Goal: Task Accomplishment & Management: Use online tool/utility

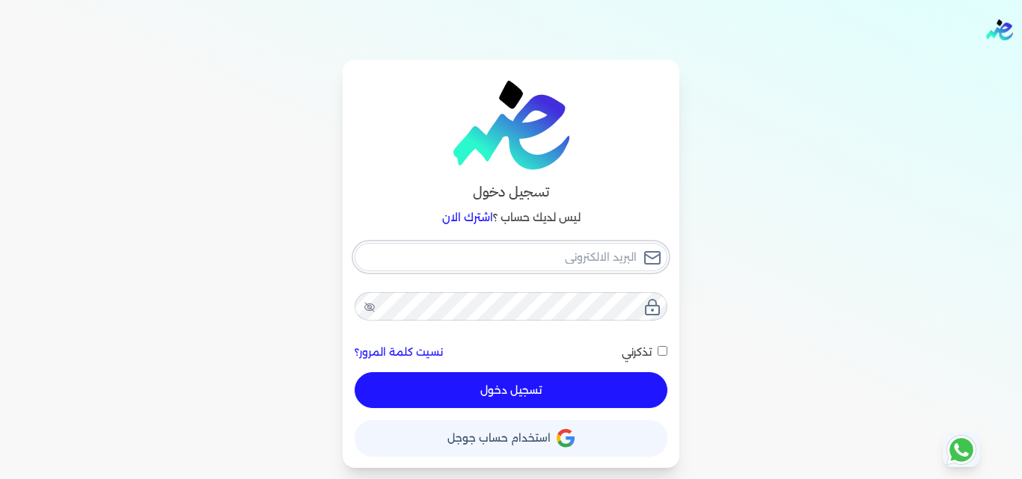
type input "[EMAIL_ADDRESS][DOMAIN_NAME][GEOGRAPHIC_DATA]"
click at [436, 389] on button "تسجيل دخول" at bounding box center [510, 390] width 313 height 36
checkbox input "false"
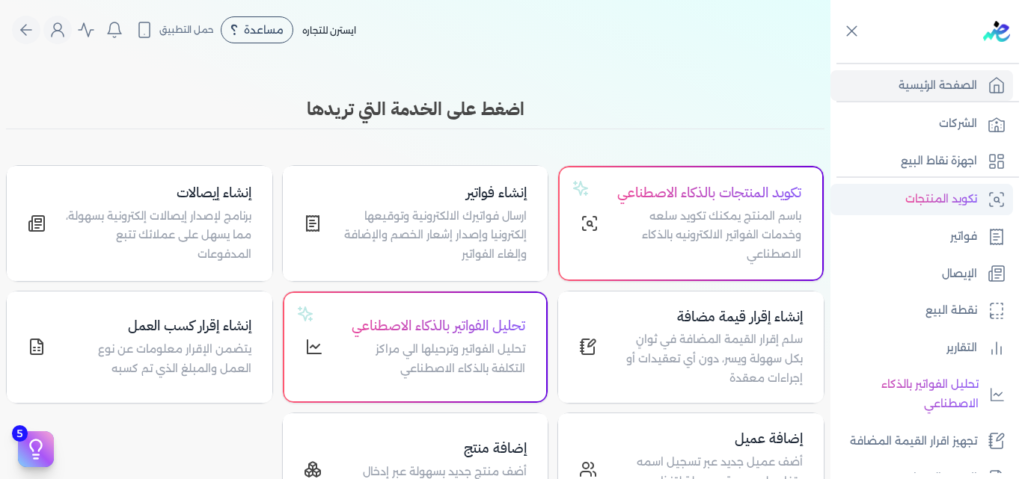
click at [900, 206] on link "تكويد المنتجات" at bounding box center [921, 199] width 182 height 31
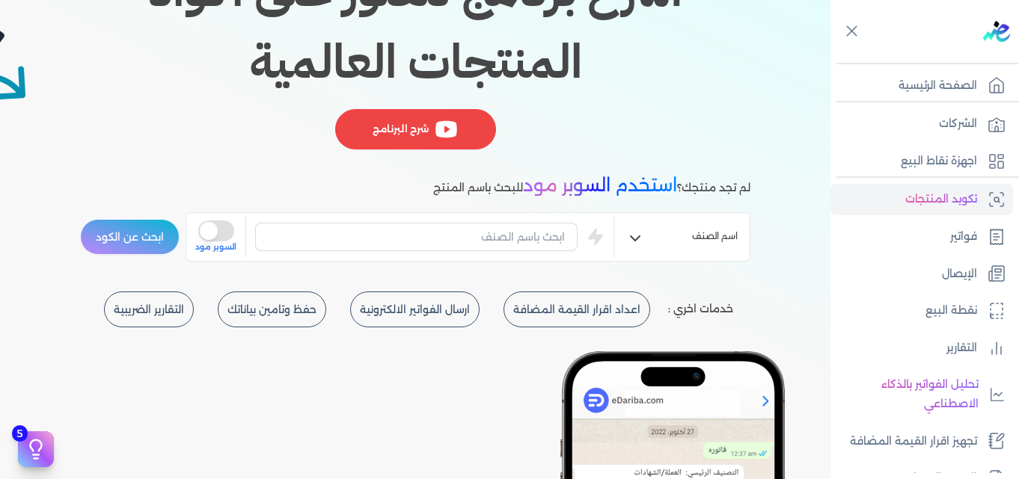
scroll to position [224, 0]
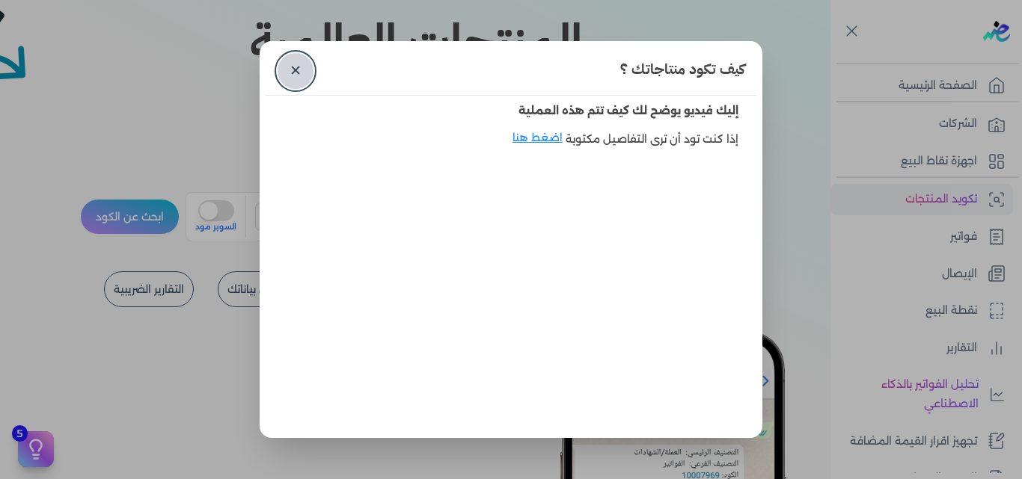
click at [305, 79] on link "✕" at bounding box center [295, 71] width 36 height 36
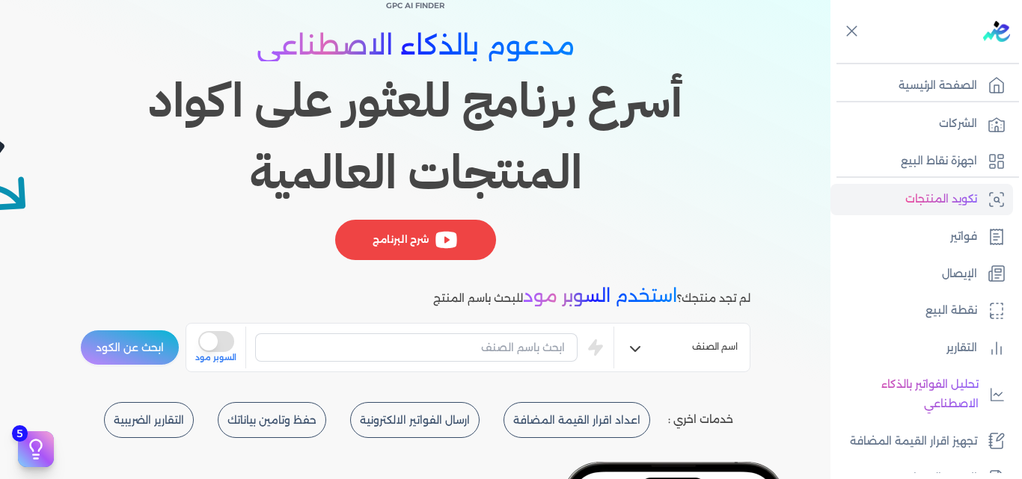
scroll to position [0, 0]
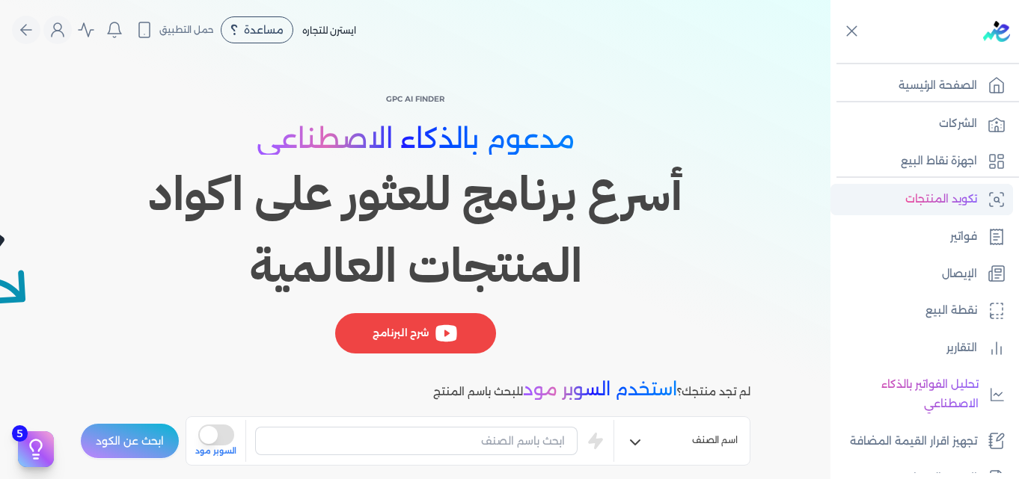
click at [928, 199] on p "تكويد المنتجات" at bounding box center [941, 199] width 72 height 19
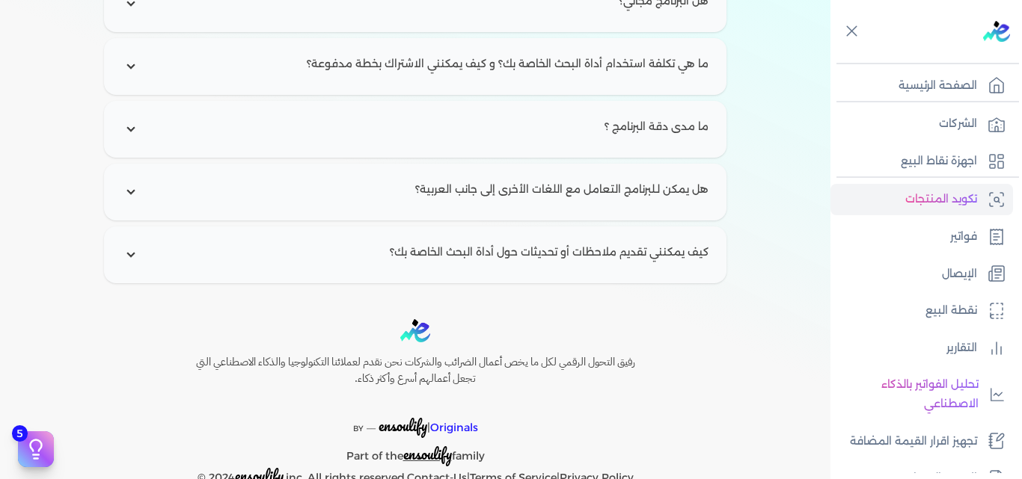
scroll to position [2382, 0]
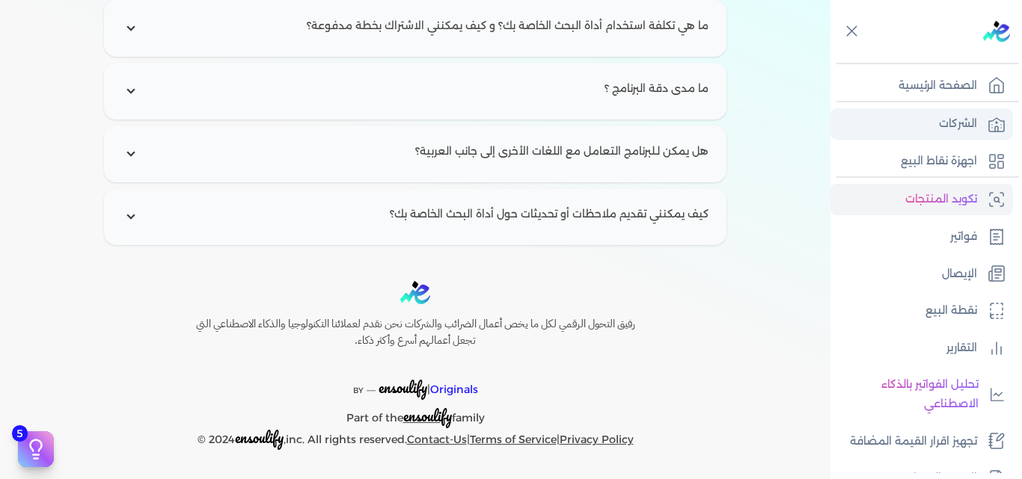
click at [996, 115] on icon at bounding box center [996, 124] width 18 height 18
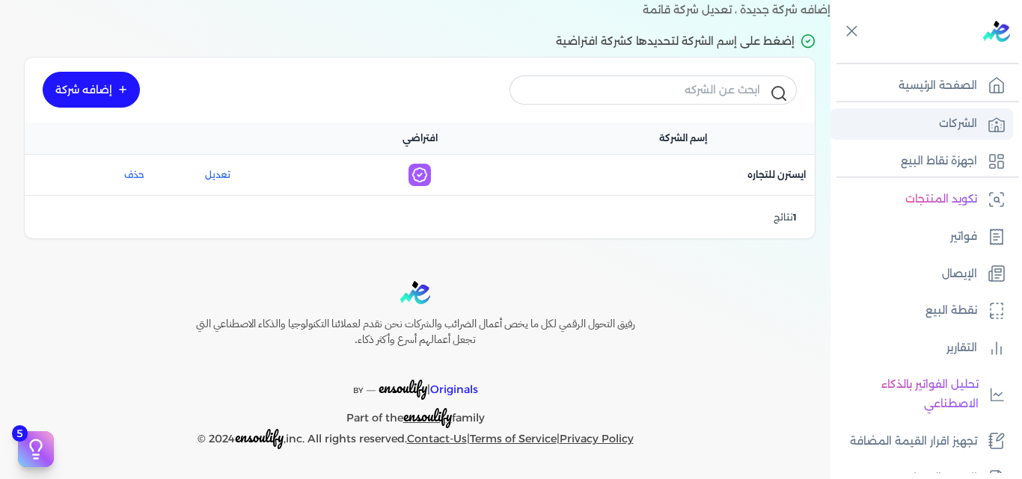
scroll to position [89, 0]
click at [962, 165] on p "اجهزة نقاط البيع" at bounding box center [938, 161] width 76 height 19
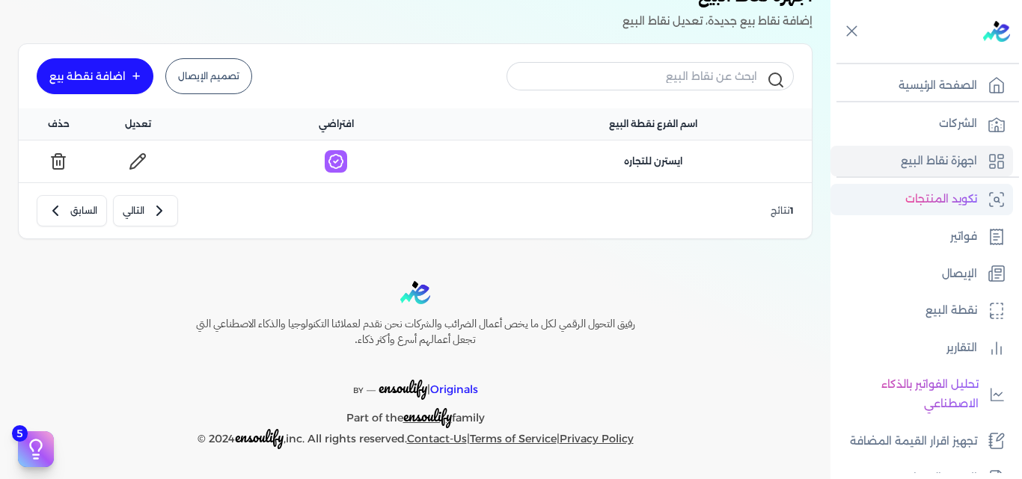
click at [952, 199] on p "تكويد المنتجات" at bounding box center [941, 199] width 72 height 19
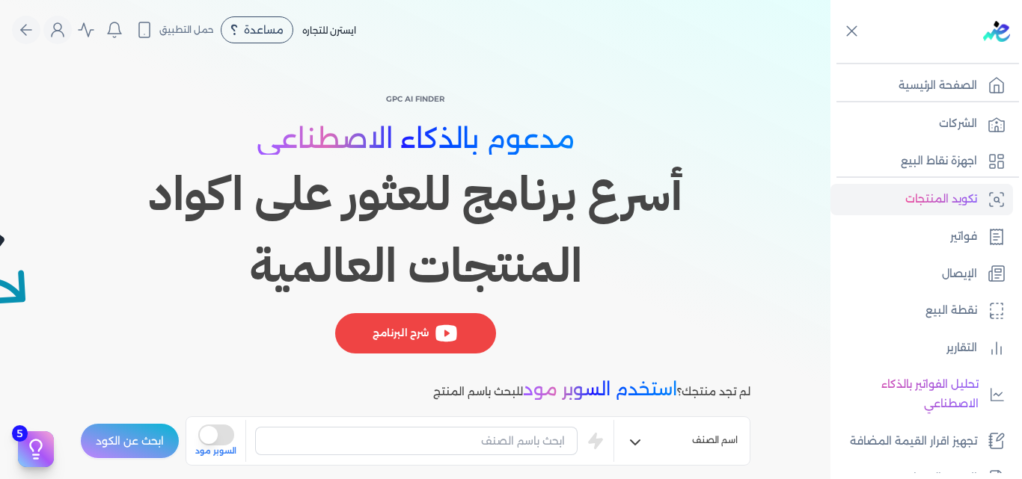
scroll to position [224, 0]
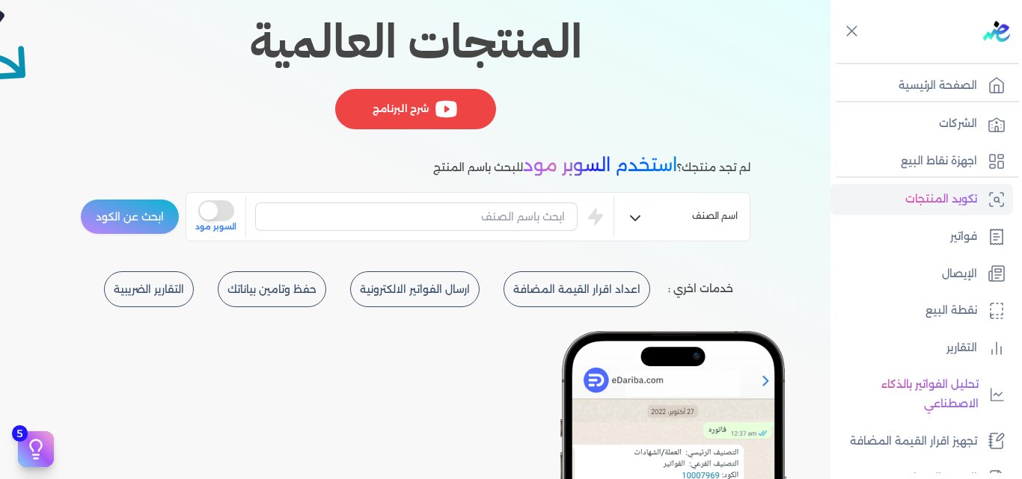
click at [644, 219] on icon "button" at bounding box center [635, 218] width 18 height 18
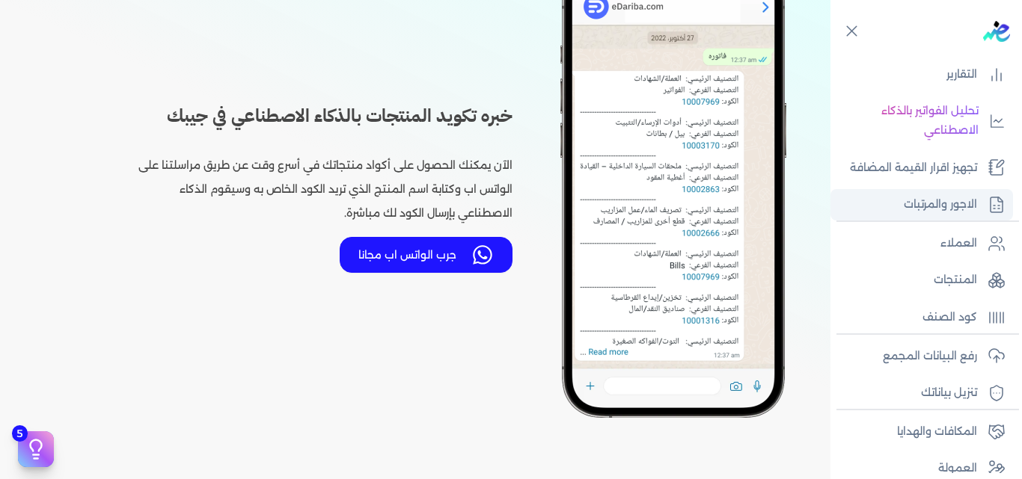
scroll to position [328, 0]
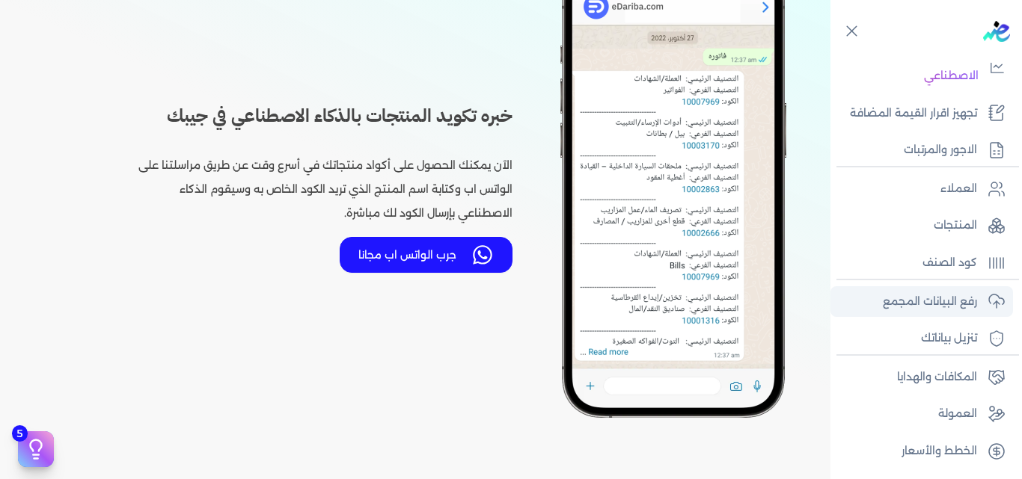
click at [955, 298] on p "رفع البيانات المجمع" at bounding box center [929, 301] width 94 height 19
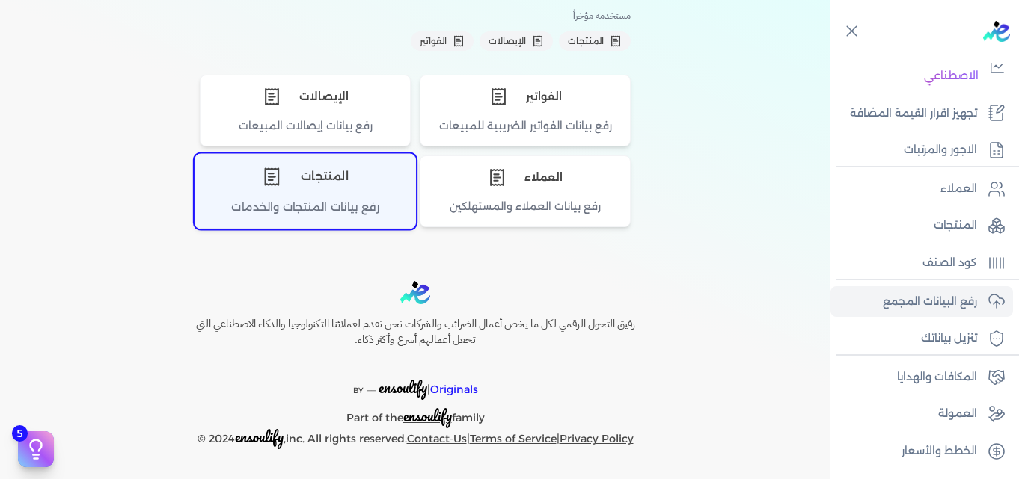
click at [276, 169] on icon "اختر نوع المنتجات" at bounding box center [271, 177] width 13 height 16
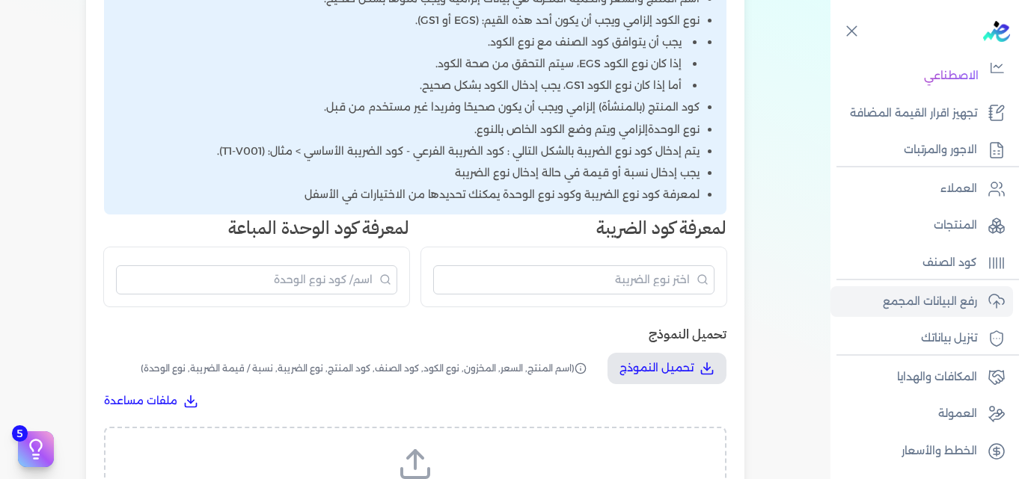
scroll to position [552, 0]
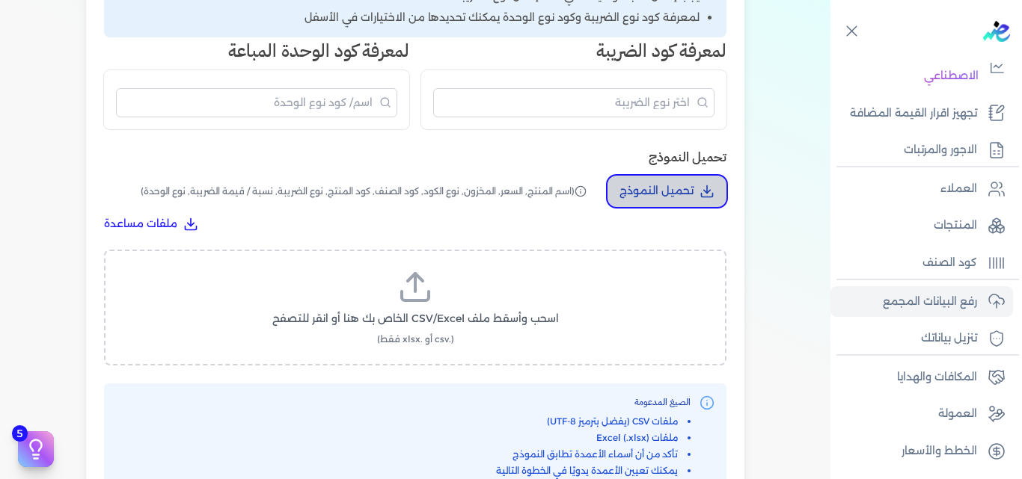
click at [655, 197] on p "تحميل النموذج" at bounding box center [656, 191] width 74 height 19
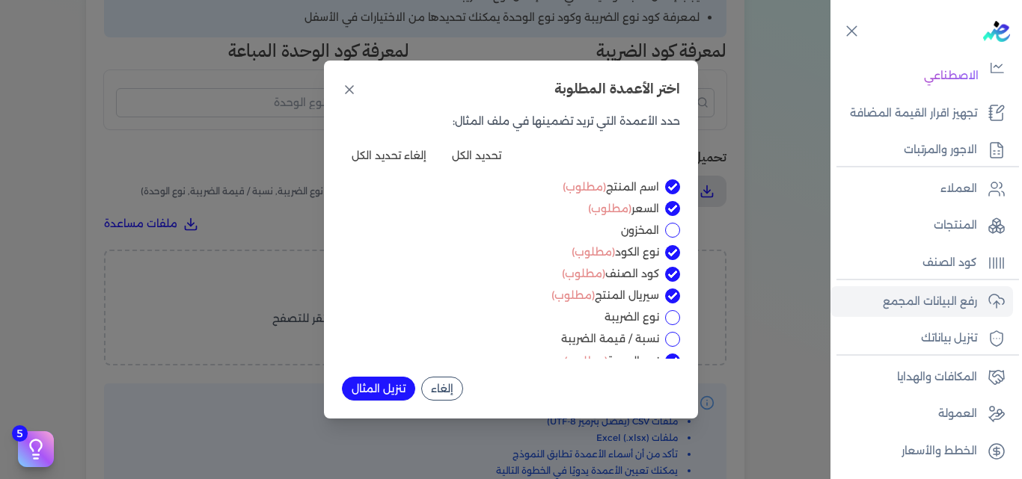
click at [449, 377] on button "إلغاء" at bounding box center [442, 389] width 42 height 24
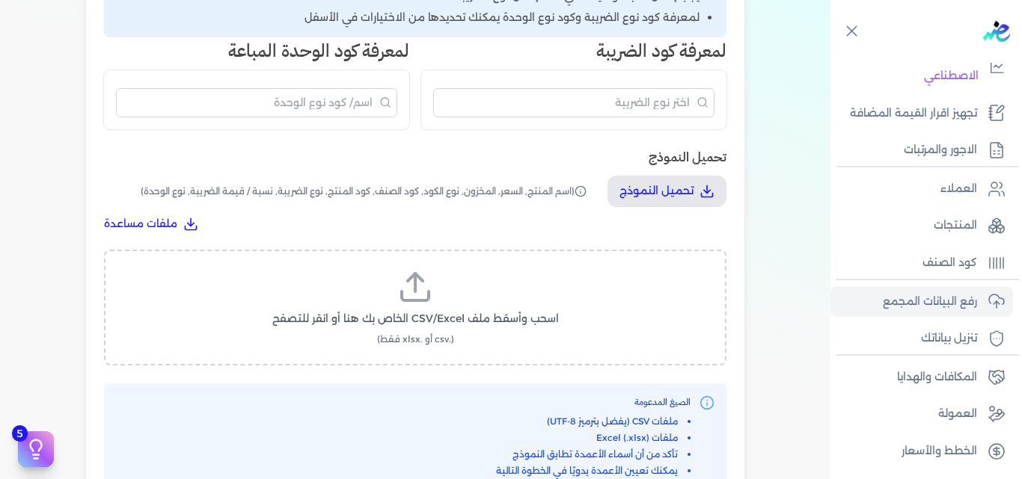
click at [416, 295] on icon at bounding box center [415, 287] width 36 height 36
click at [0, 0] on input "اسحب وأسقط ملف CSV/Excel الخاص بك هنا أو انقر للتصفح (.csv أو .xlsx فقط)" at bounding box center [0, 0] width 0 height 0
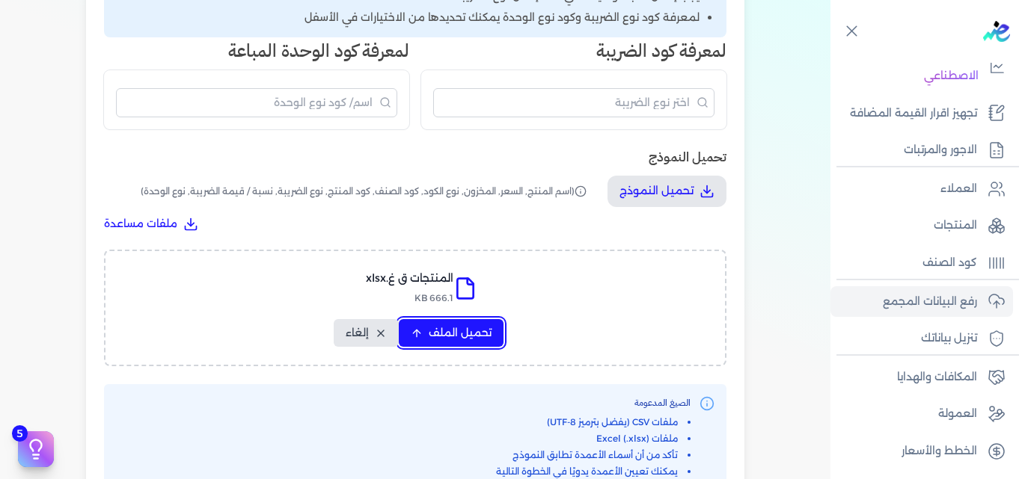
click at [478, 337] on span "تحميل الملف" at bounding box center [460, 333] width 63 height 16
select select "اسم المنتج"
select select "السعر"
select select "نوع الكود"
select select "كود الصنف"
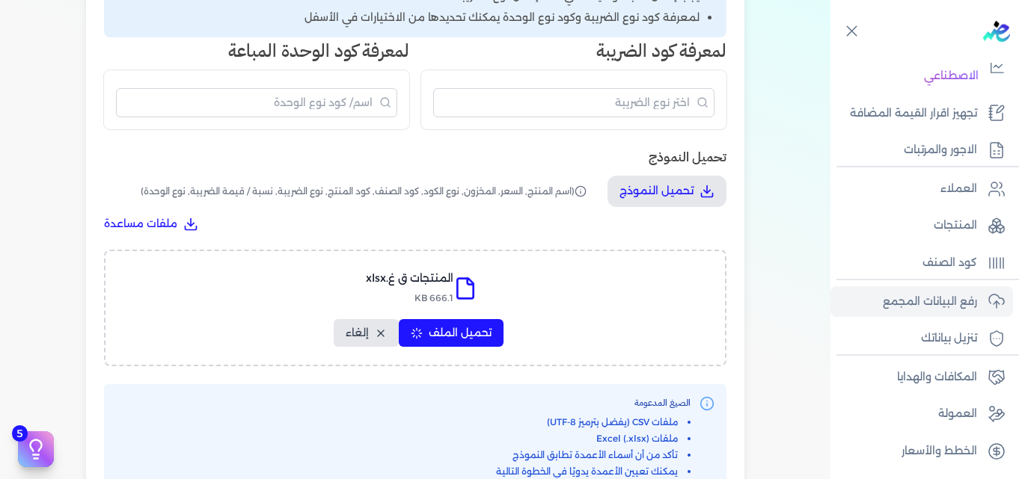
select select "سيريال المنتج"
select select "نوع الضريبة"
select select "نوع الوحدة"
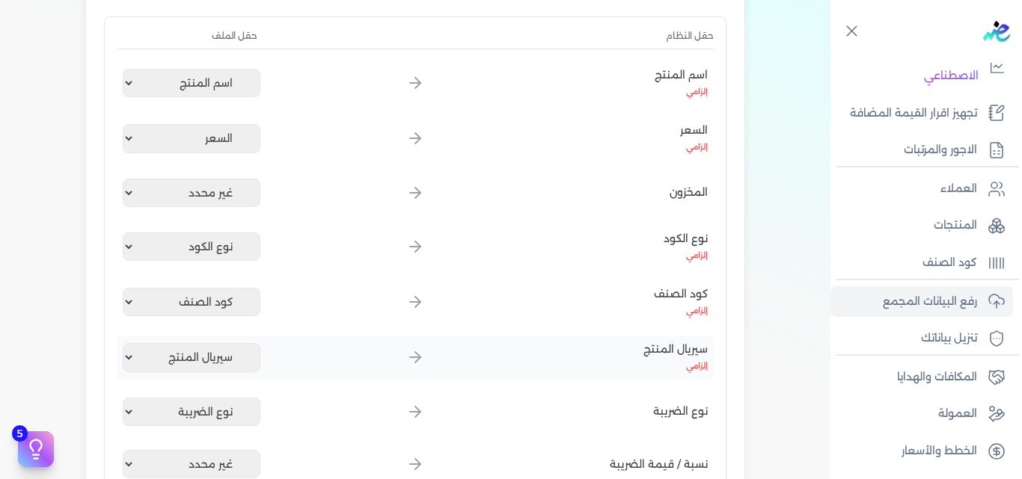
scroll to position [178, 0]
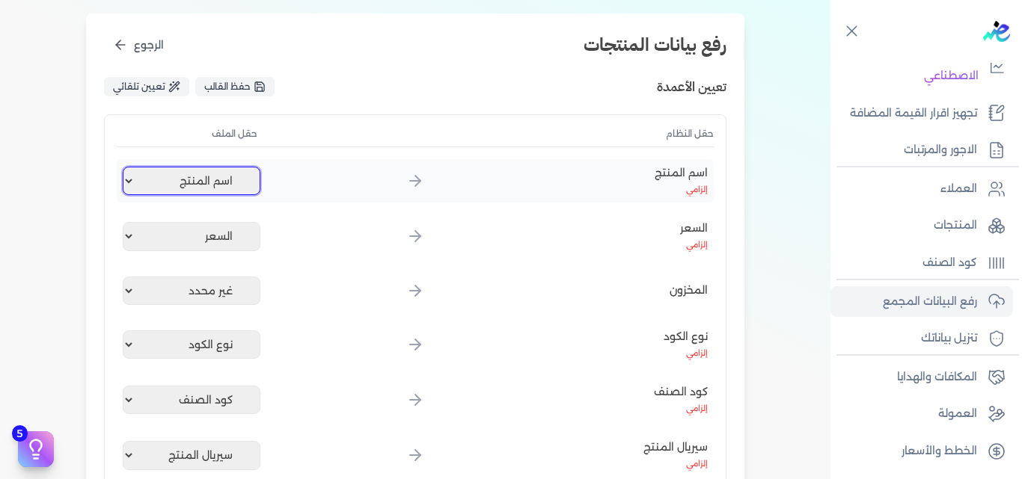
click at [234, 187] on select "غير محدد اسم المنتج السعر نوع الكود كود الصنف سيريال المنتج نوع الضريبة نوع الو…" at bounding box center [192, 181] width 138 height 28
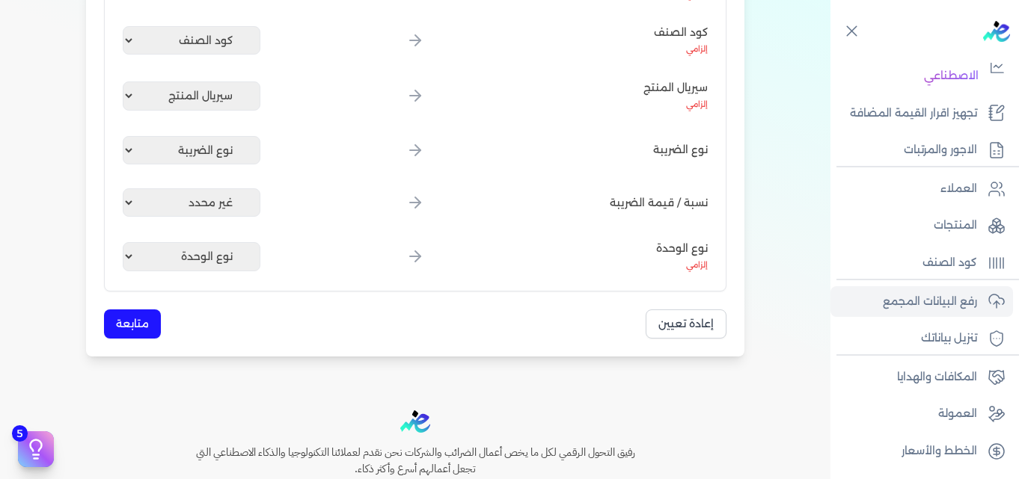
scroll to position [517, 0]
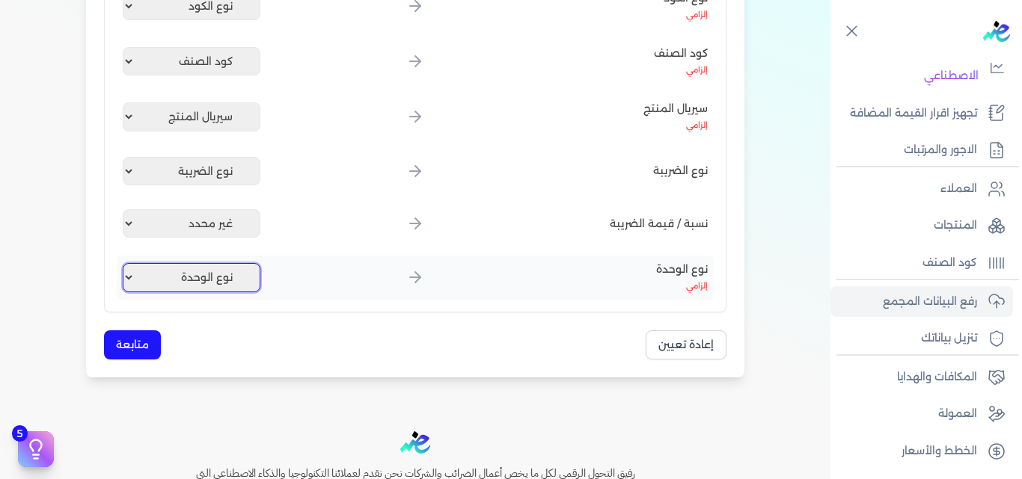
click at [173, 278] on select "غير محدد اسم المنتج السعر نوع الكود كود الصنف سيريال المنتج نوع الضريبة نوع الو…" at bounding box center [192, 277] width 138 height 28
click at [146, 344] on button "متابعة" at bounding box center [132, 345] width 57 height 29
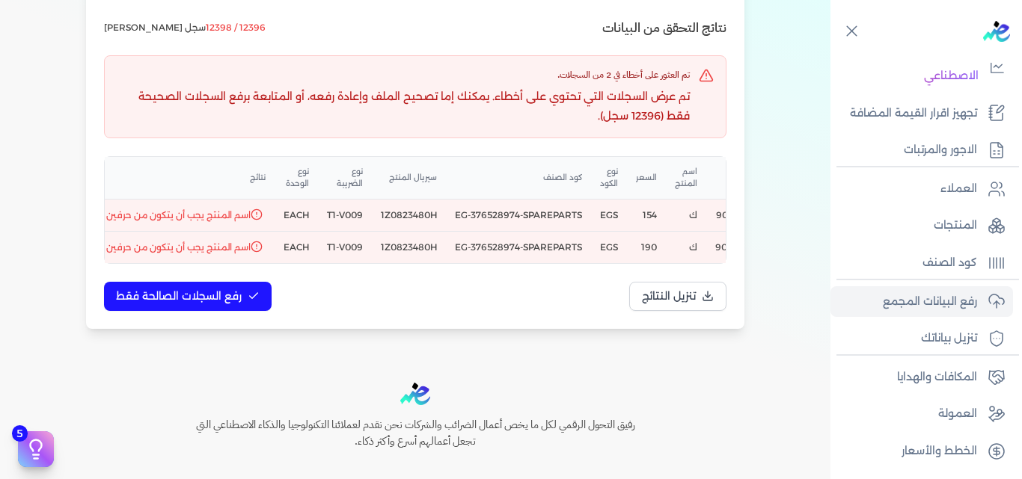
scroll to position [0, 1]
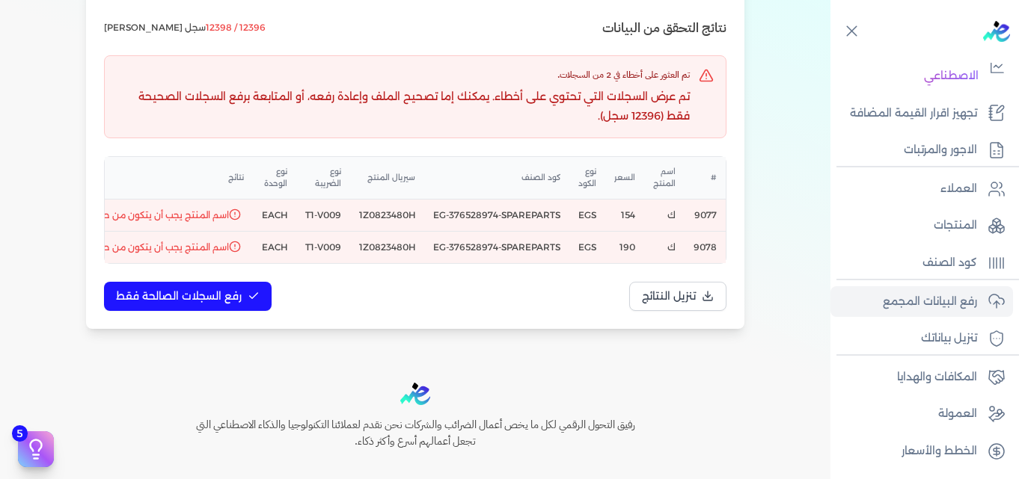
click at [677, 218] on td "ك" at bounding box center [664, 215] width 40 height 32
click at [676, 217] on td "ك" at bounding box center [664, 215] width 40 height 32
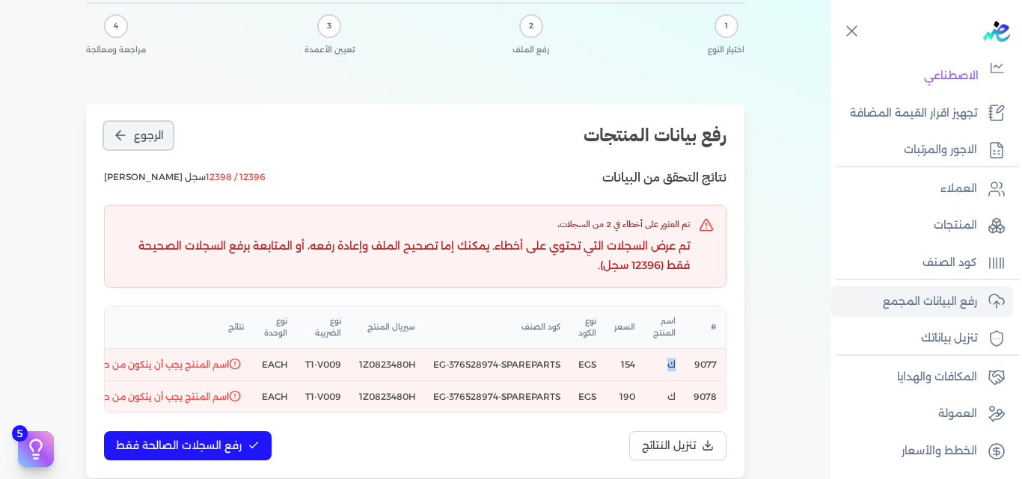
click at [117, 130] on icon "الرجوع" at bounding box center [120, 135] width 15 height 15
select select "اسم المنتج"
select select "السعر"
select select "نوع الكود"
select select "كود الصنف"
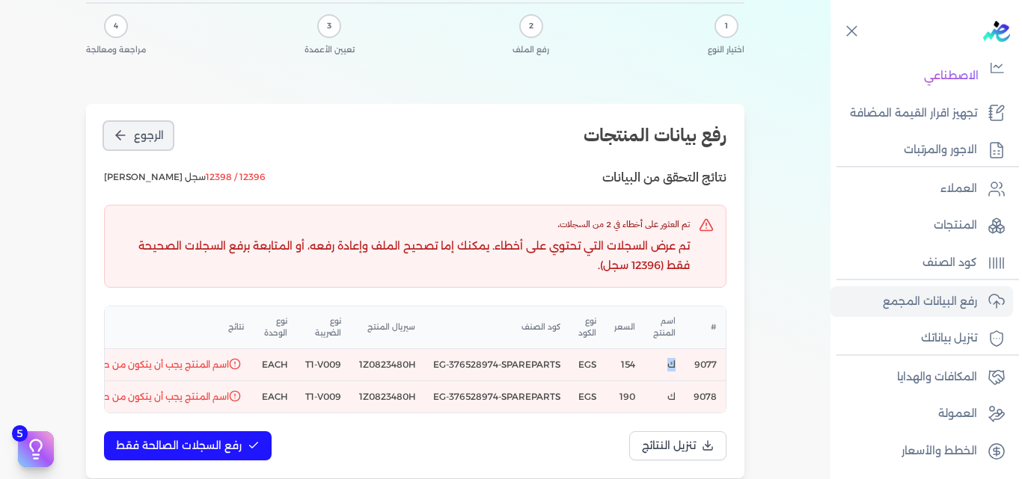
select select "سيريال المنتج"
select select "نوع الضريبة"
select select "نوع الوحدة"
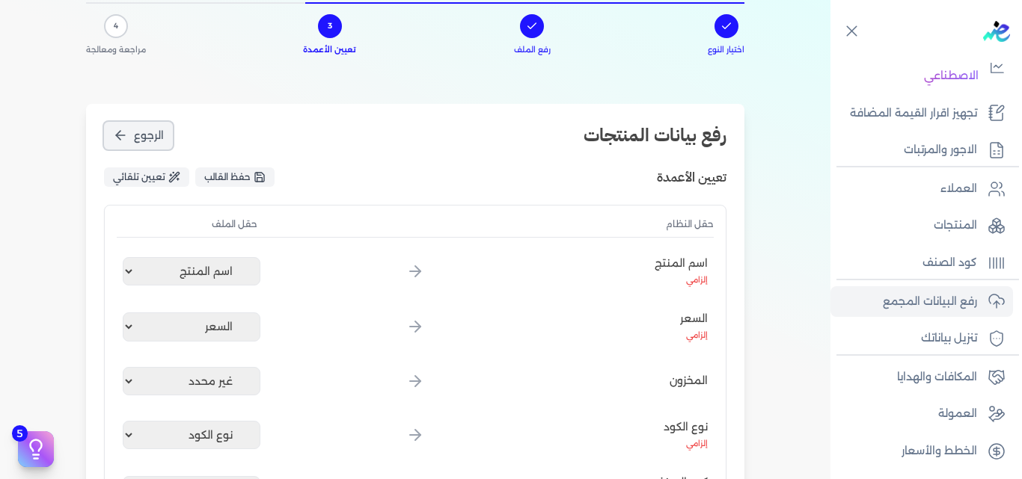
click at [122, 136] on icon "الرجوع" at bounding box center [120, 135] width 15 height 15
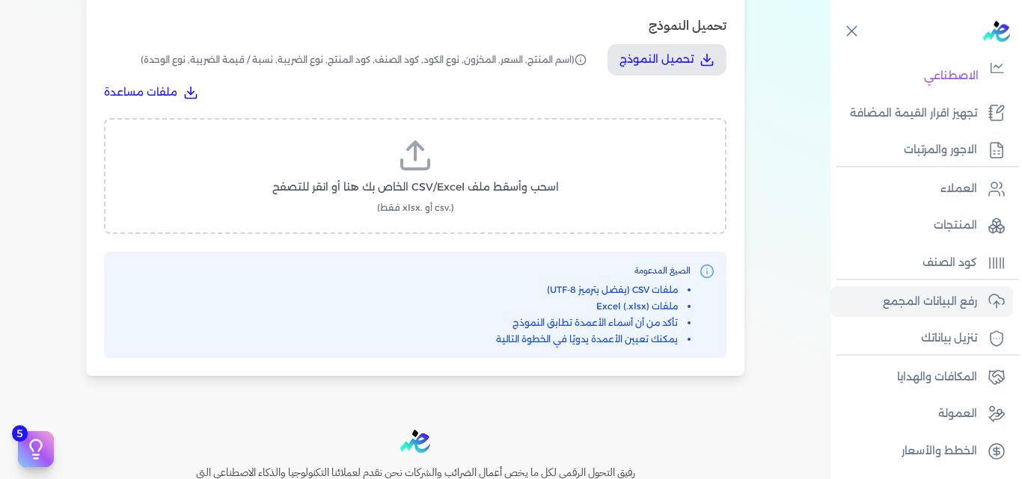
scroll to position [611, 0]
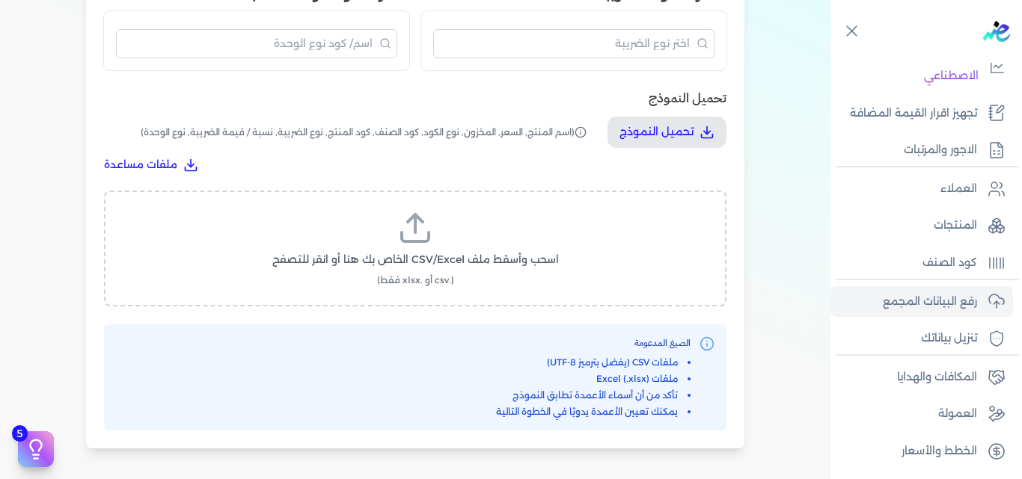
click at [455, 247] on label "اسحب وأسقط ملف CSV/Excel الخاص بك هنا أو انقر للتصفح (.csv أو .xlsx فقط)" at bounding box center [414, 248] width 583 height 77
click at [0, 0] on input "اسحب وأسقط ملف CSV/Excel الخاص بك هنا أو انقر للتصفح (.csv أو .xlsx فقط)" at bounding box center [0, 0] width 0 height 0
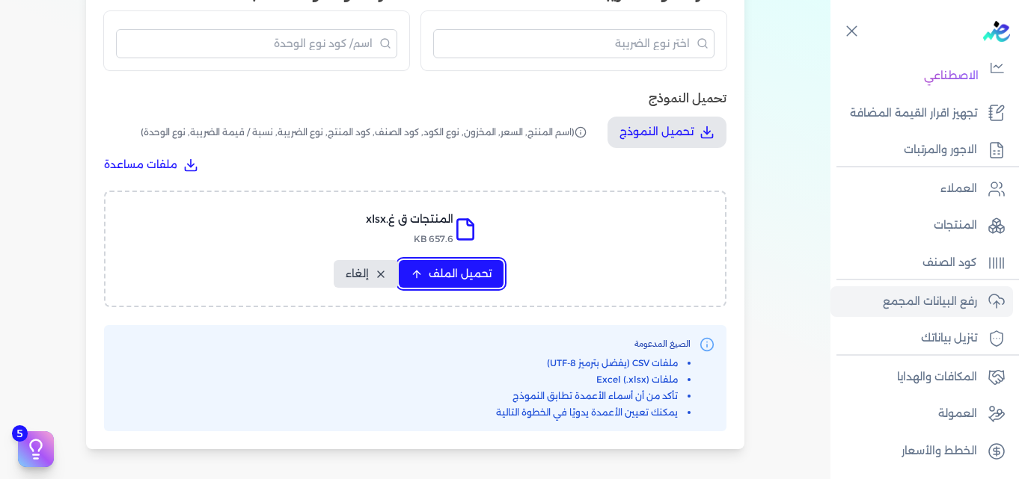
click at [445, 273] on span "تحميل الملف" at bounding box center [460, 274] width 63 height 16
select select "اسم المنتج"
select select "السعر"
select select "نوع الكود"
select select "كود الصنف"
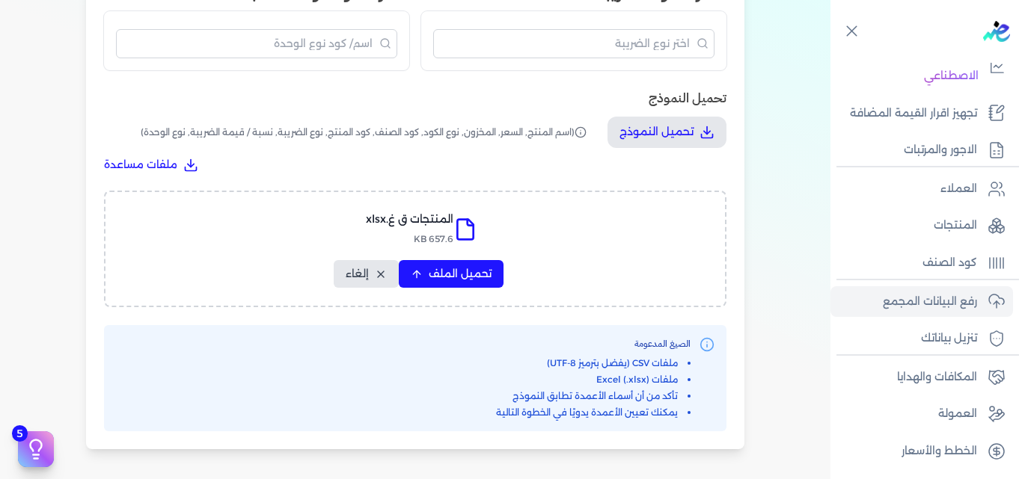
select select "سيريال المنتج"
select select "نوع الضريبة"
select select "نوع الوحدة"
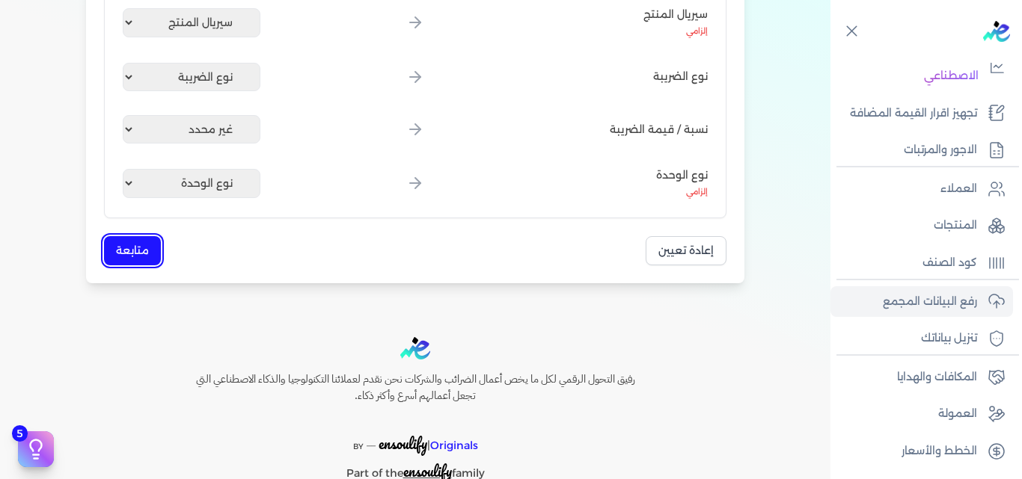
click at [124, 252] on button "متابعة" at bounding box center [132, 250] width 57 height 29
click at [123, 257] on div "Toggle Navigation الاسعار العمولات مساعدة خدمة العملاء دليل المستخدم تسجيل الدخ…" at bounding box center [415, 239] width 830 height 479
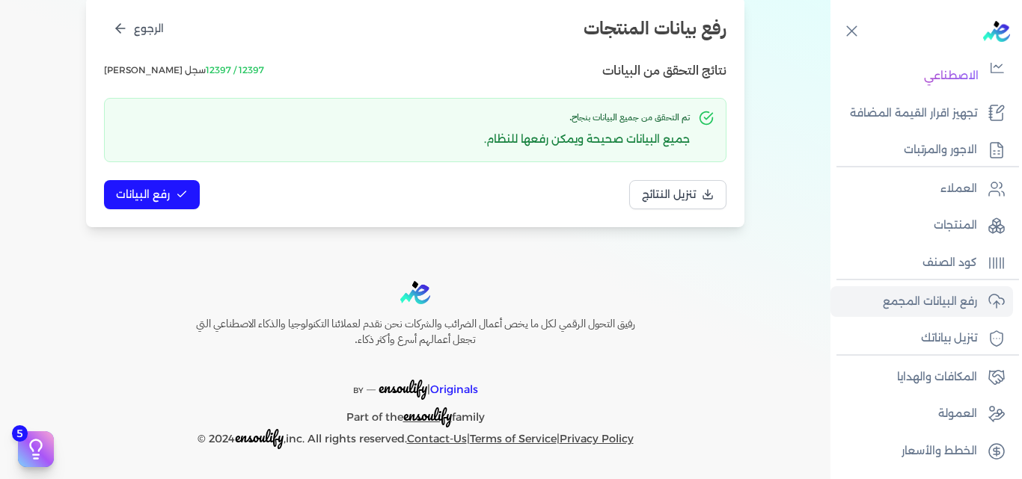
scroll to position [0, 0]
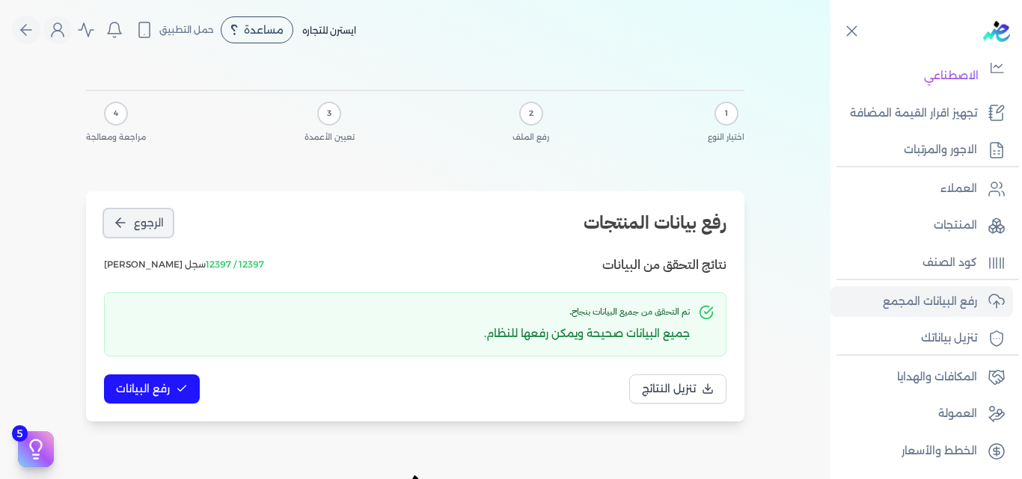
click at [138, 222] on span "الرجوع" at bounding box center [149, 223] width 30 height 16
select select "اسم المنتج"
select select "السعر"
select select "نوع الكود"
select select "كود الصنف"
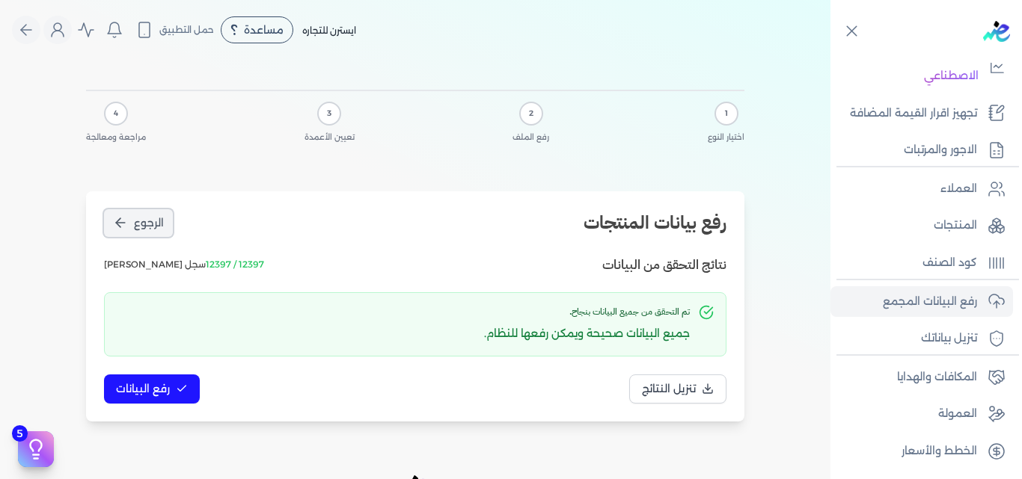
select select "سيريال المنتج"
select select "نوع الضريبة"
select select "نوع الوحدة"
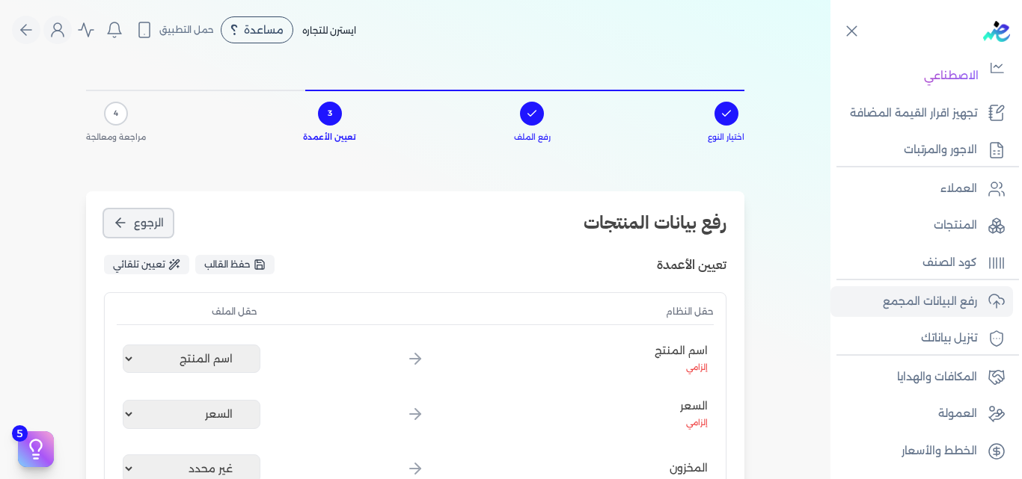
click at [138, 222] on span "الرجوع" at bounding box center [149, 223] width 30 height 16
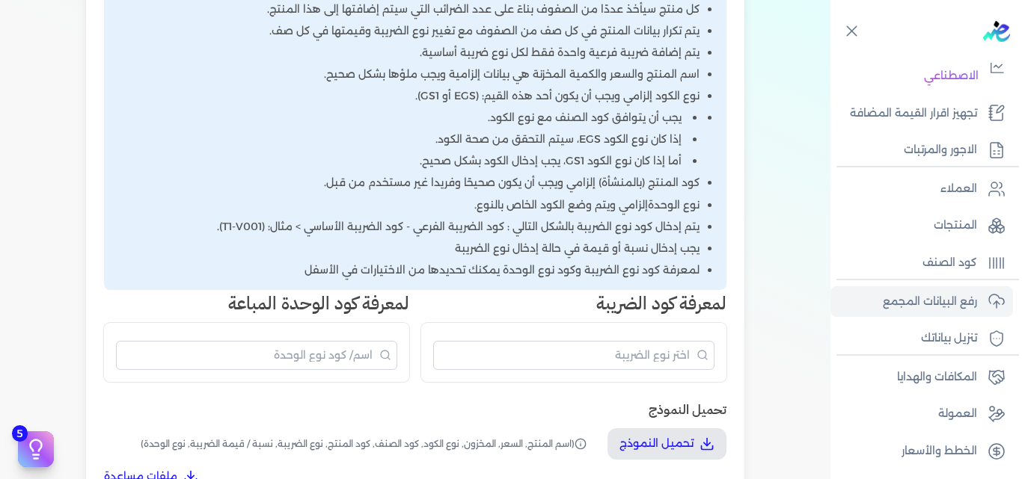
scroll to position [673, 0]
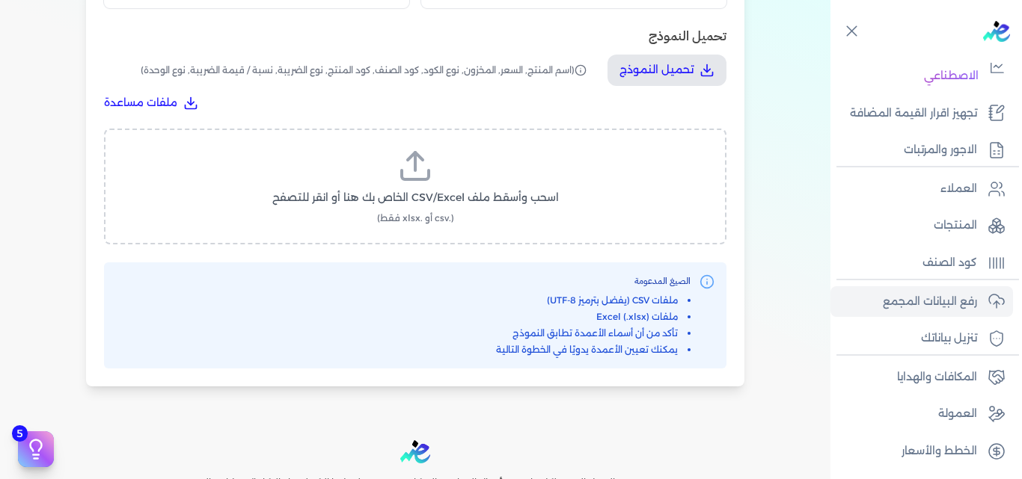
click at [434, 191] on span "اسحب وأسقط ملف CSV/Excel الخاص بك هنا أو انقر للتصفح" at bounding box center [415, 198] width 286 height 16
click at [0, 0] on input "اسحب وأسقط ملف CSV/Excel الخاص بك هنا أو انقر للتصفح (.csv أو .xlsx فقط)" at bounding box center [0, 0] width 0 height 0
click at [408, 182] on icon at bounding box center [415, 166] width 36 height 36
click at [0, 0] on input "اسحب وأسقط ملف CSV/Excel الخاص بك هنا أو انقر للتصفح (.csv أو .xlsx فقط)" at bounding box center [0, 0] width 0 height 0
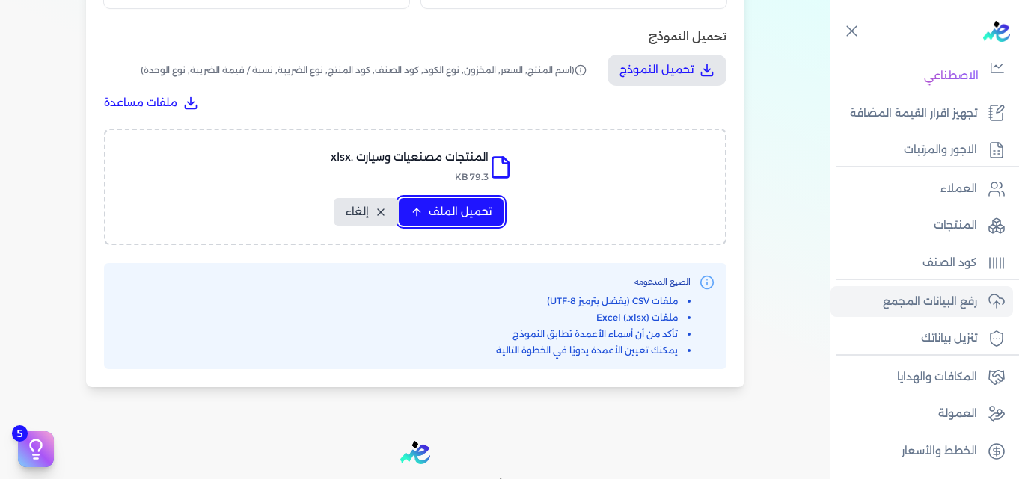
click at [452, 214] on span "تحميل الملف" at bounding box center [460, 212] width 63 height 16
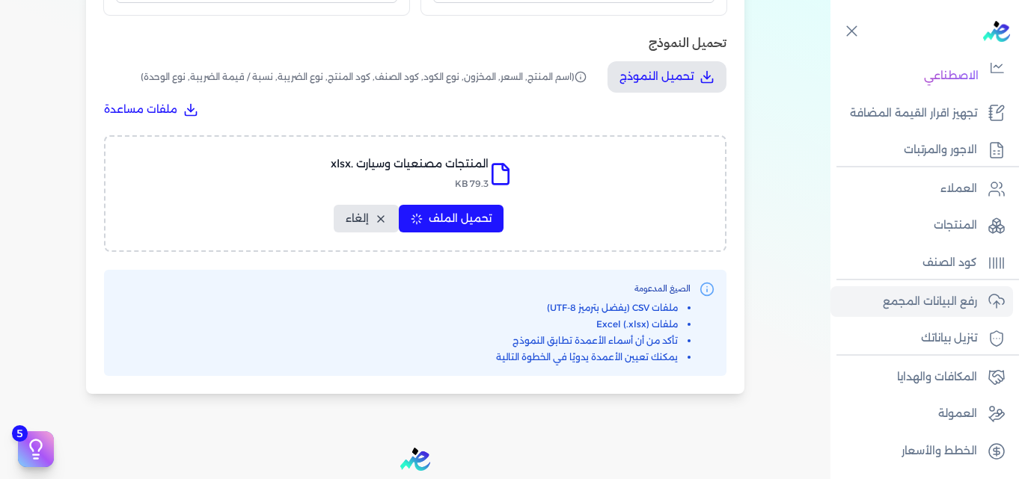
select select "اسم المنتج"
select select "السعر"
select select "نوع الكود"
select select "كود الصنف"
select select "سيريال المنتج"
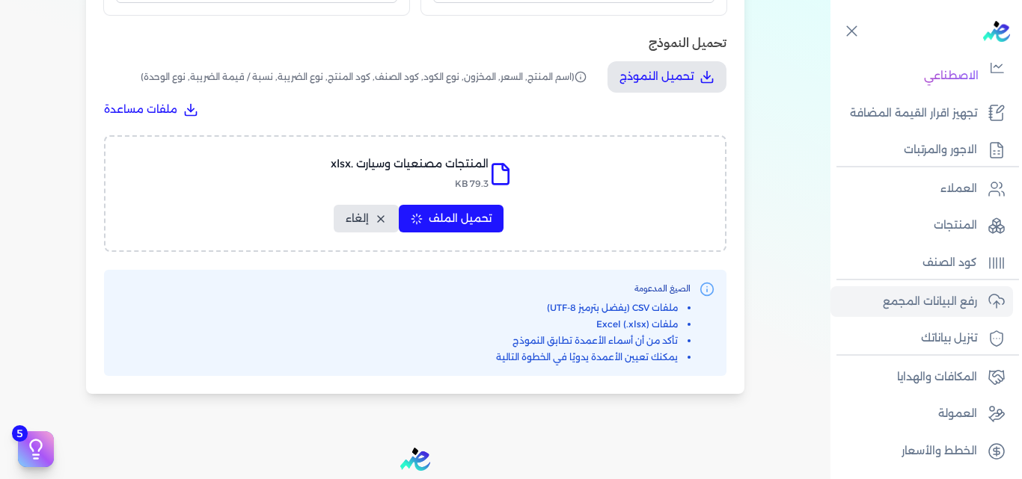
select select "نوع الضريبة"
select select "نوع الوحدة"
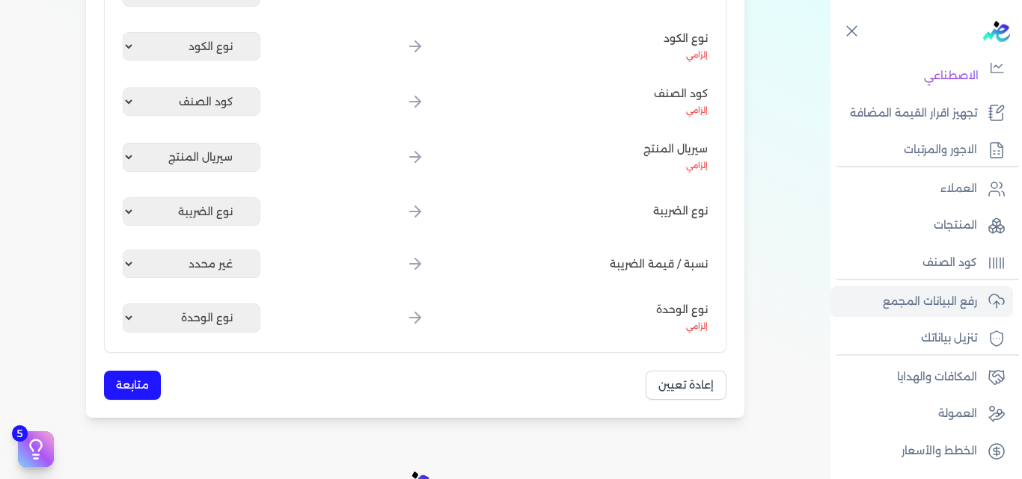
scroll to position [442, 0]
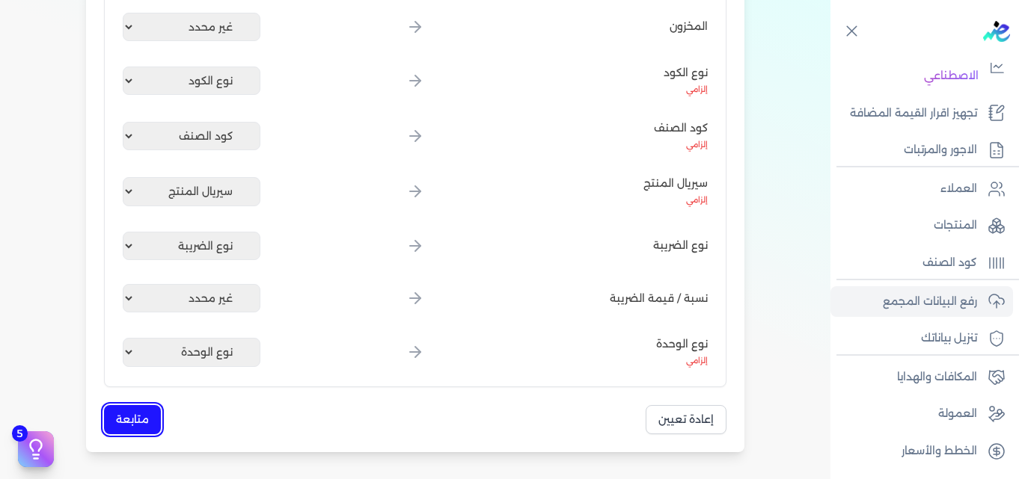
click at [128, 421] on button "متابعة" at bounding box center [132, 419] width 57 height 29
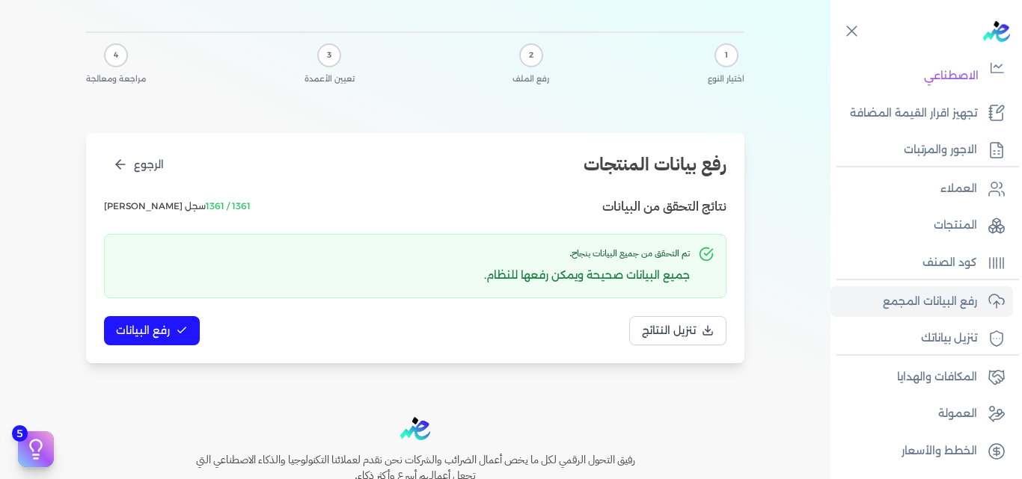
scroll to position [0, 0]
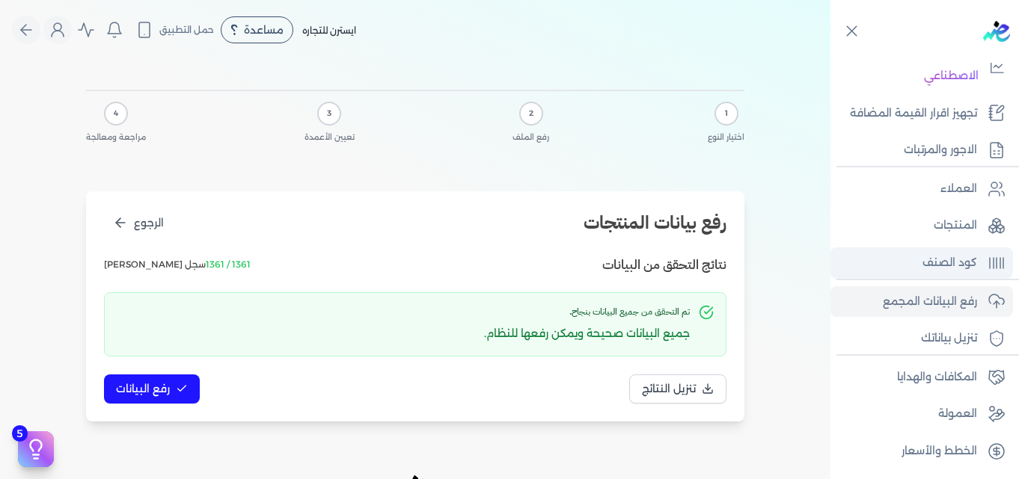
click at [930, 268] on p "كود الصنف" at bounding box center [949, 263] width 55 height 19
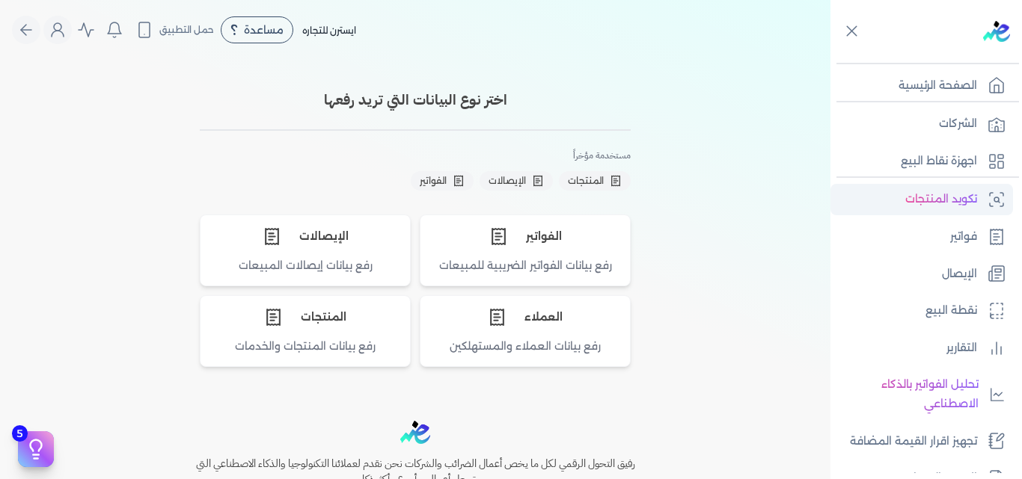
click at [934, 195] on p "تكويد المنتجات" at bounding box center [941, 199] width 72 height 19
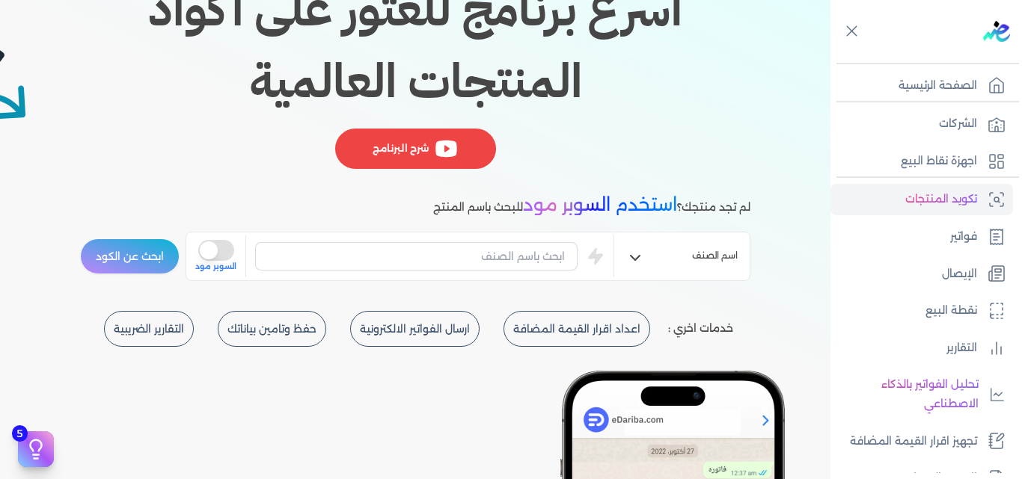
scroll to position [224, 0]
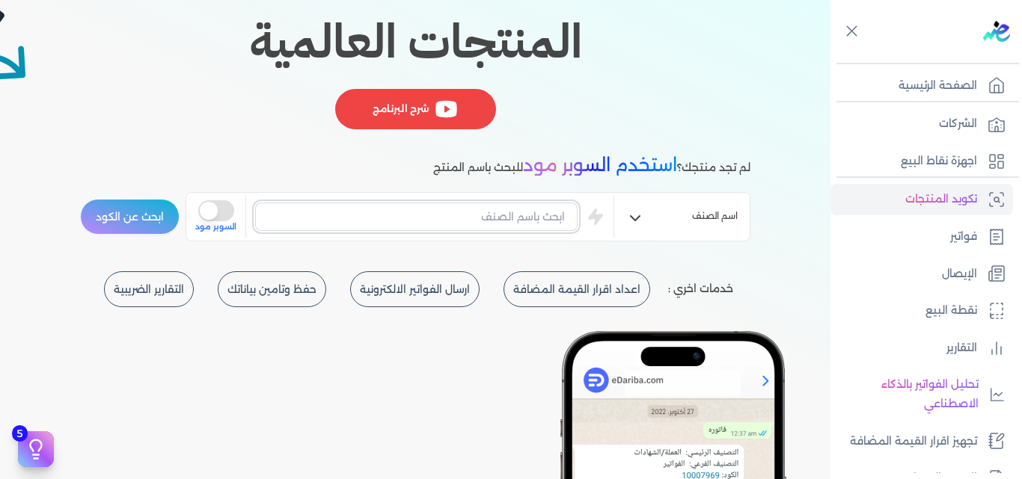
click at [452, 222] on input "text" at bounding box center [416, 217] width 322 height 28
click at [142, 210] on button "ابحث عن الكود" at bounding box center [129, 217] width 99 height 36
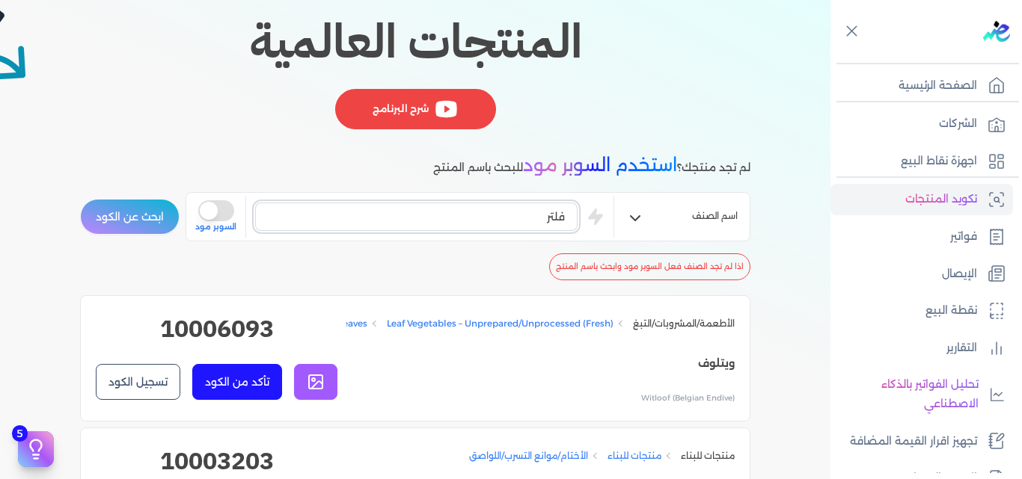
click at [403, 209] on input "فلتر" at bounding box center [416, 217] width 322 height 28
type input "فلتر فتيس"
click at [110, 221] on button "ابحث عن الكود" at bounding box center [129, 217] width 99 height 36
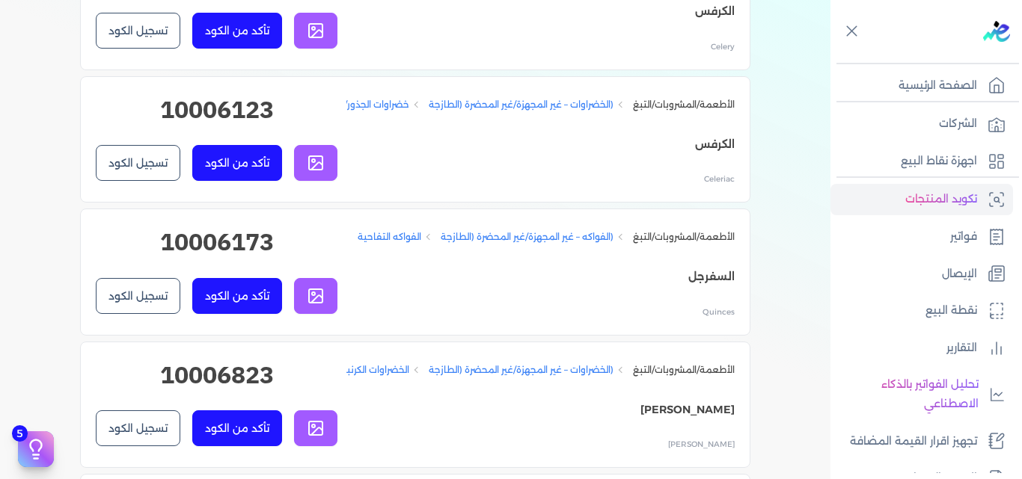
scroll to position [6656, 0]
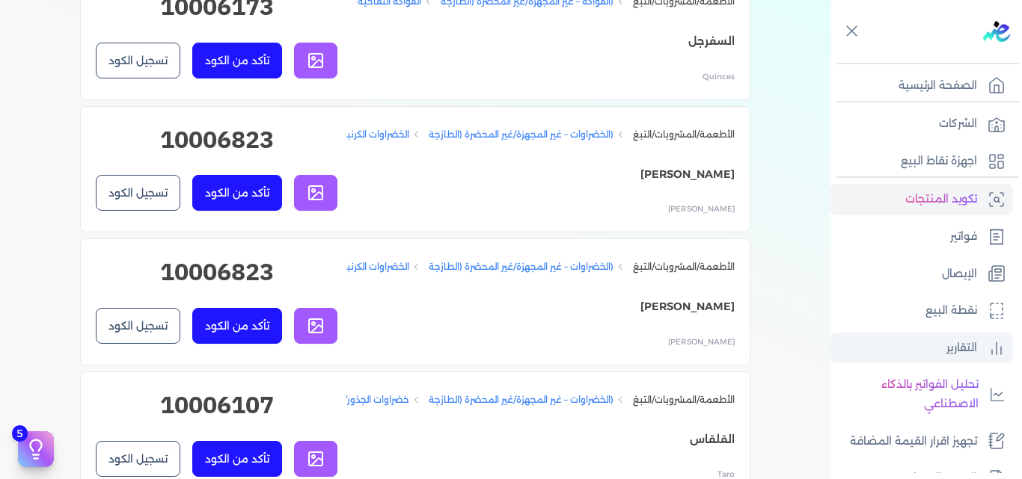
click at [942, 345] on link "التقارير" at bounding box center [921, 348] width 182 height 31
